Goal: Task Accomplishment & Management: Register for event/course

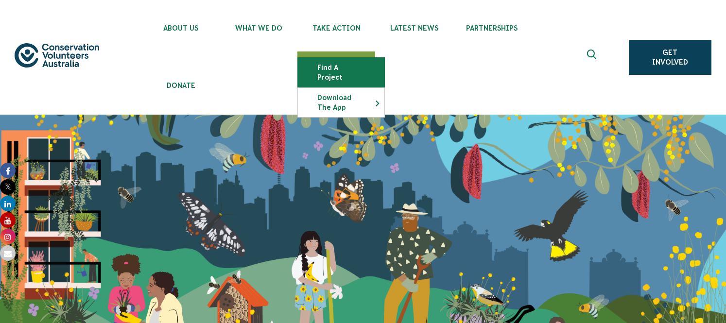
click at [353, 65] on link "Find a project" at bounding box center [341, 72] width 87 height 29
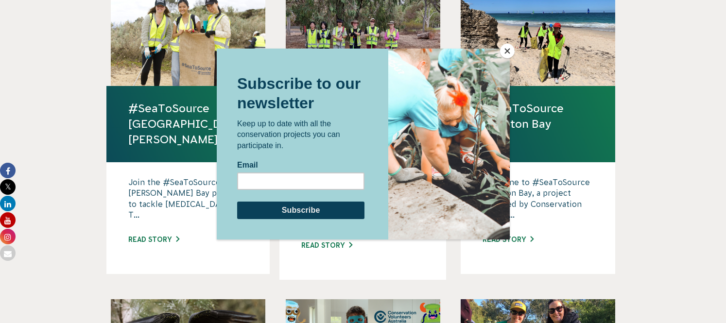
scroll to position [703, 0]
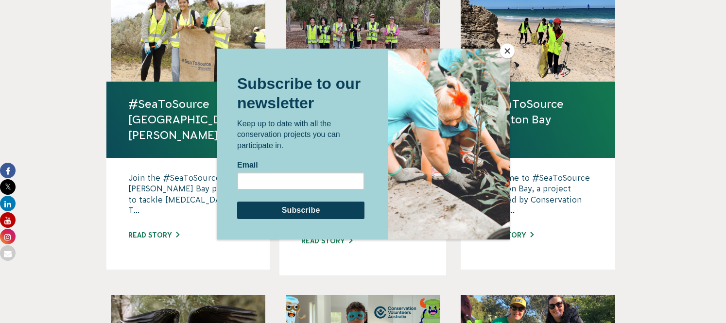
click at [507, 50] on button "Close" at bounding box center [507, 51] width 15 height 15
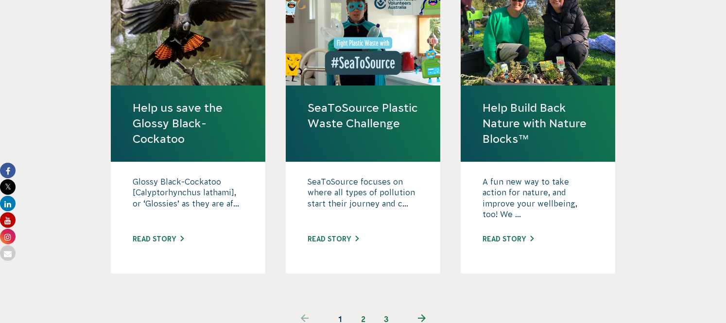
scroll to position [991, 0]
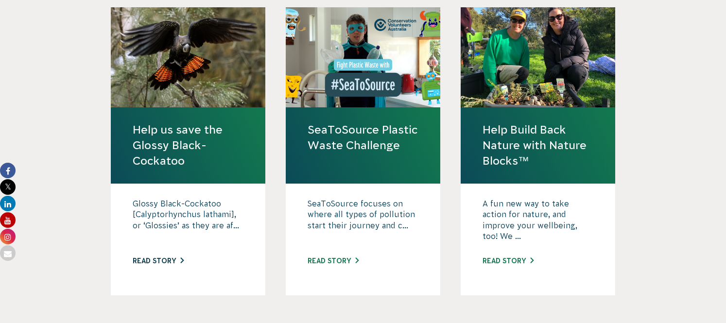
click at [158, 257] on link "Read story" at bounding box center [158, 261] width 51 height 8
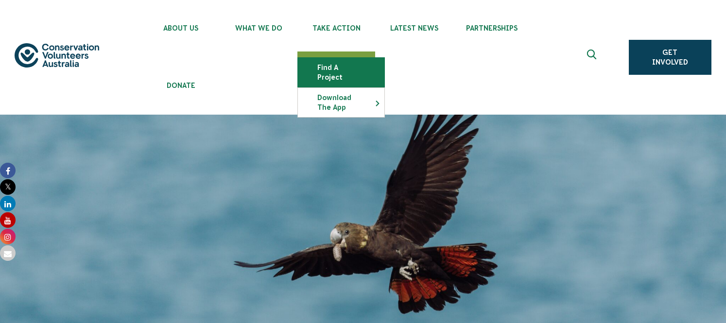
click at [334, 72] on link "Find a project" at bounding box center [341, 72] width 87 height 29
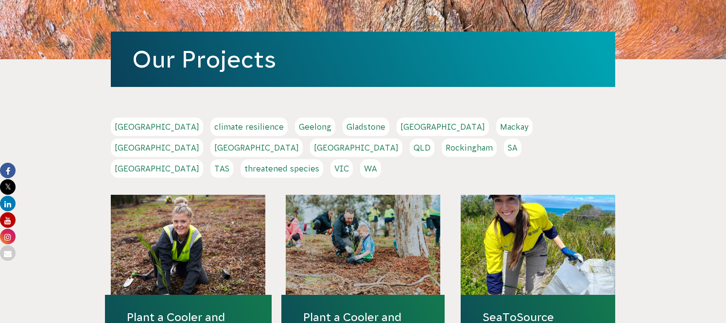
scroll to position [183, 0]
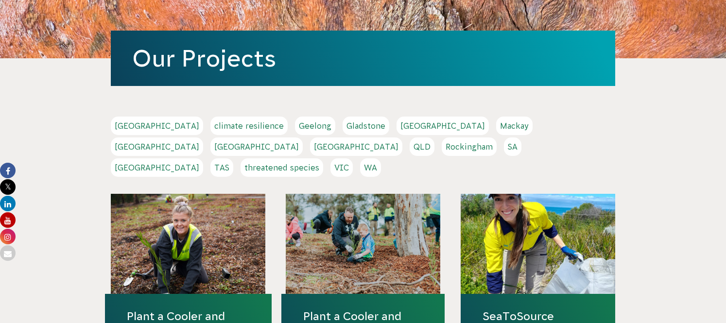
click at [303, 138] on link "NSW" at bounding box center [256, 147] width 92 height 18
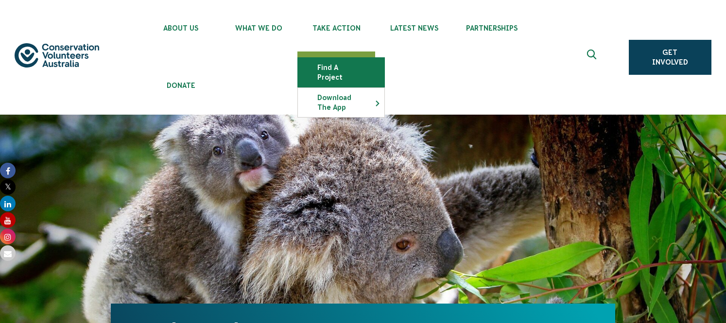
click at [331, 70] on link "Find a project" at bounding box center [341, 72] width 87 height 29
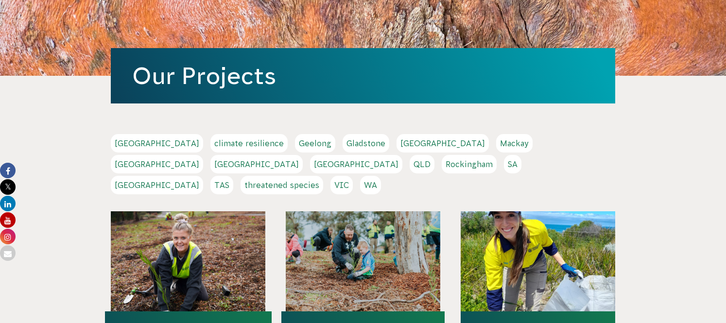
scroll to position [166, 0]
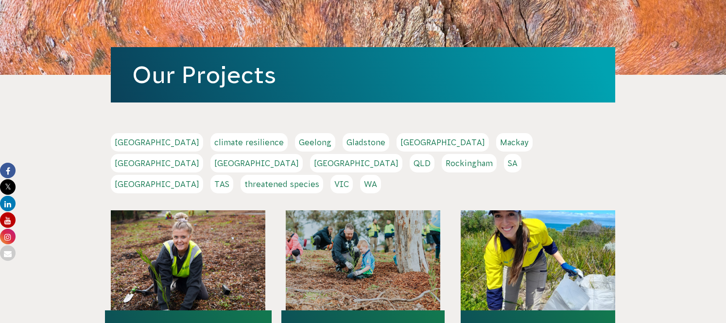
click at [203, 175] on link "Sydney" at bounding box center [157, 184] width 92 height 18
